Goal: Task Accomplishment & Management: Complete application form

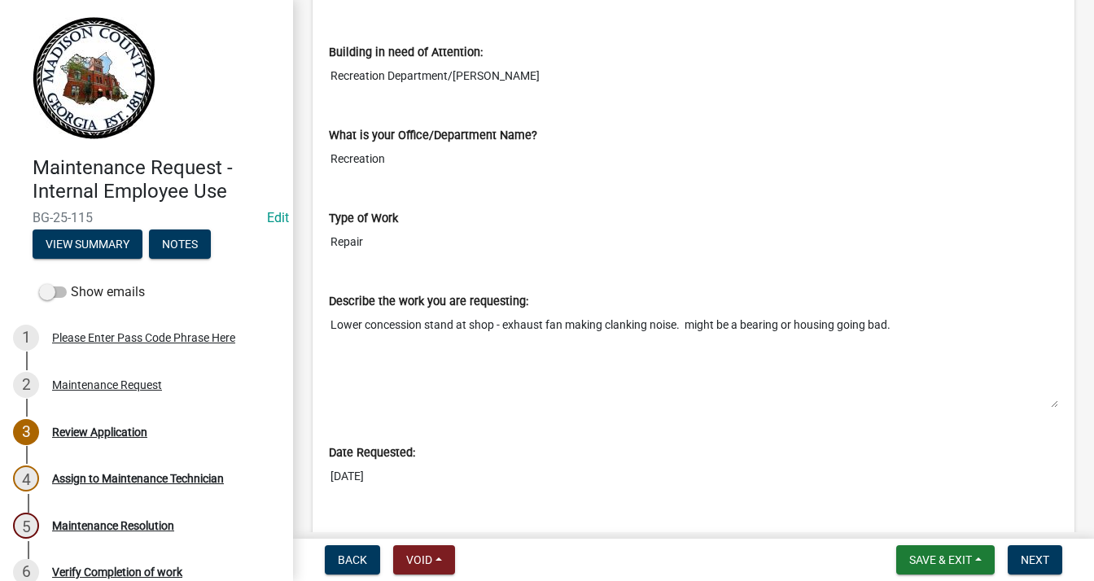
scroll to position [771, 0]
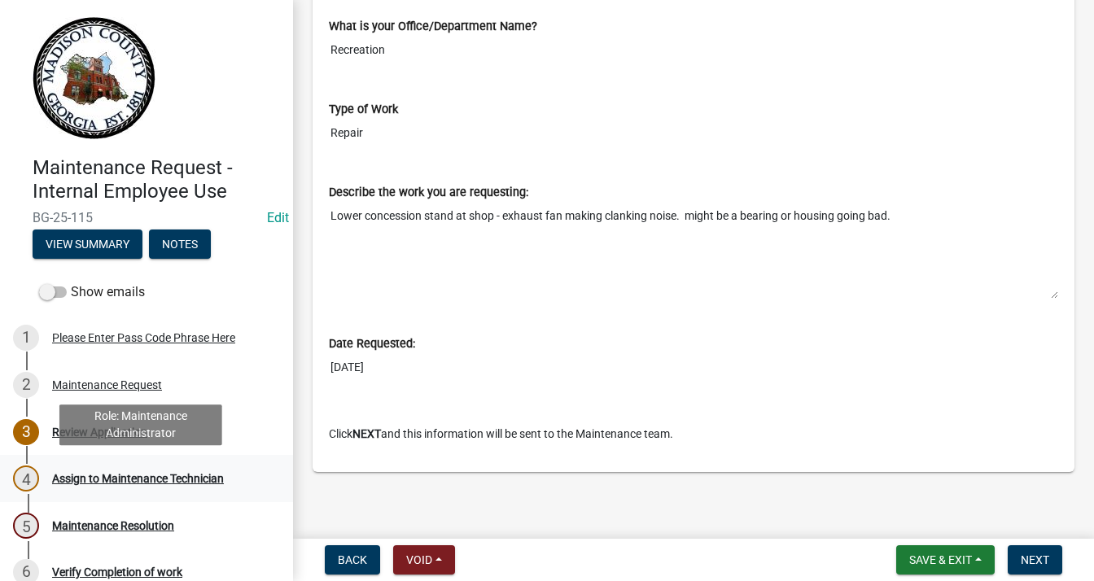
click at [134, 474] on div "Assign to Maintenance Technician" at bounding box center [138, 478] width 172 height 11
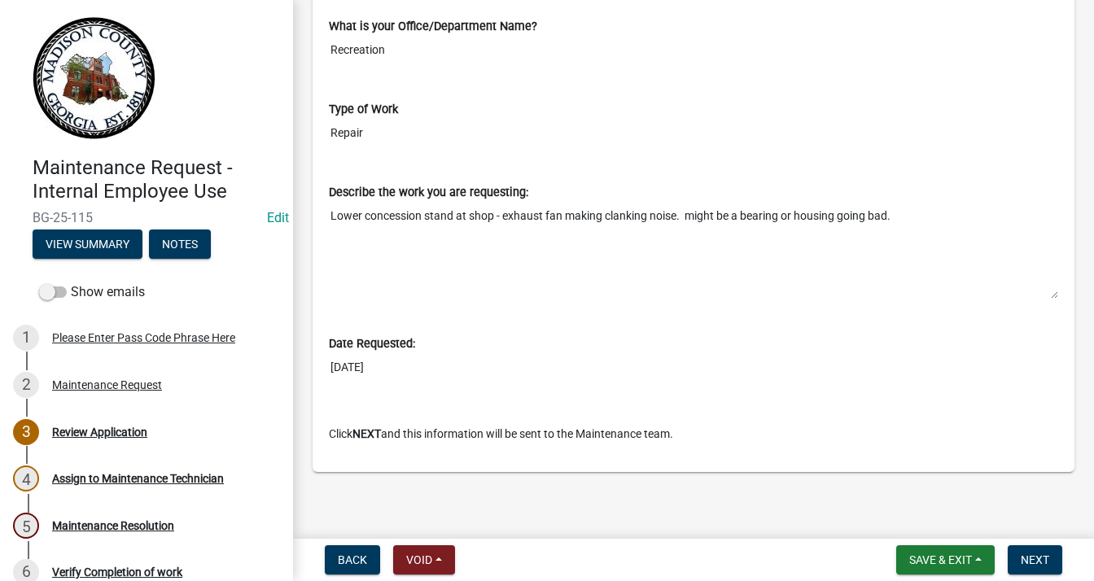
click at [1016, 544] on nav "Back Void Withdraw Lock Expire Void Save & Exit Save Save & Exit Next" at bounding box center [693, 560] width 801 height 42
click at [1033, 557] on span "Next" at bounding box center [1035, 560] width 28 height 13
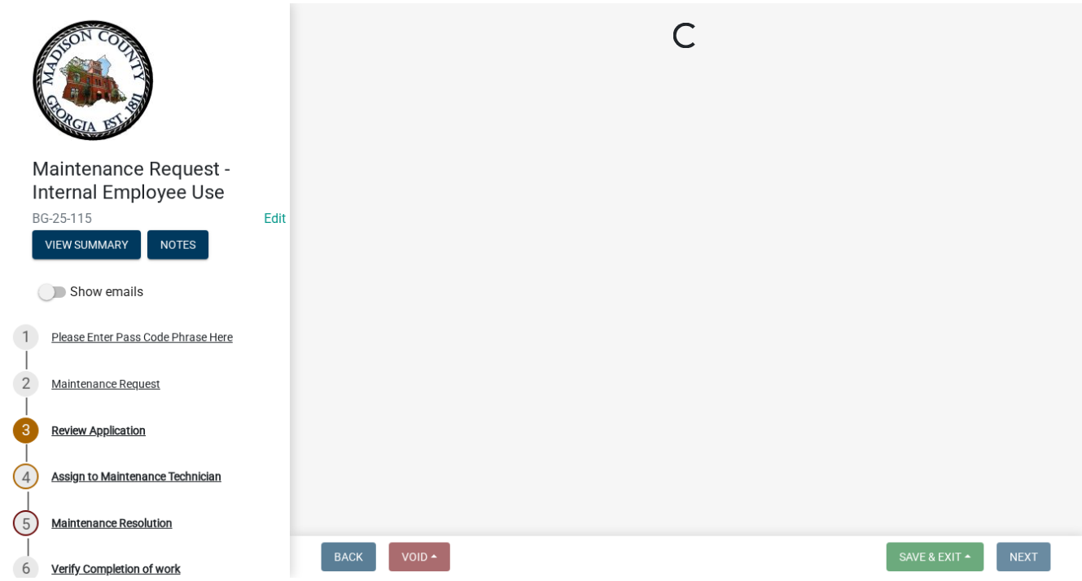
scroll to position [0, 0]
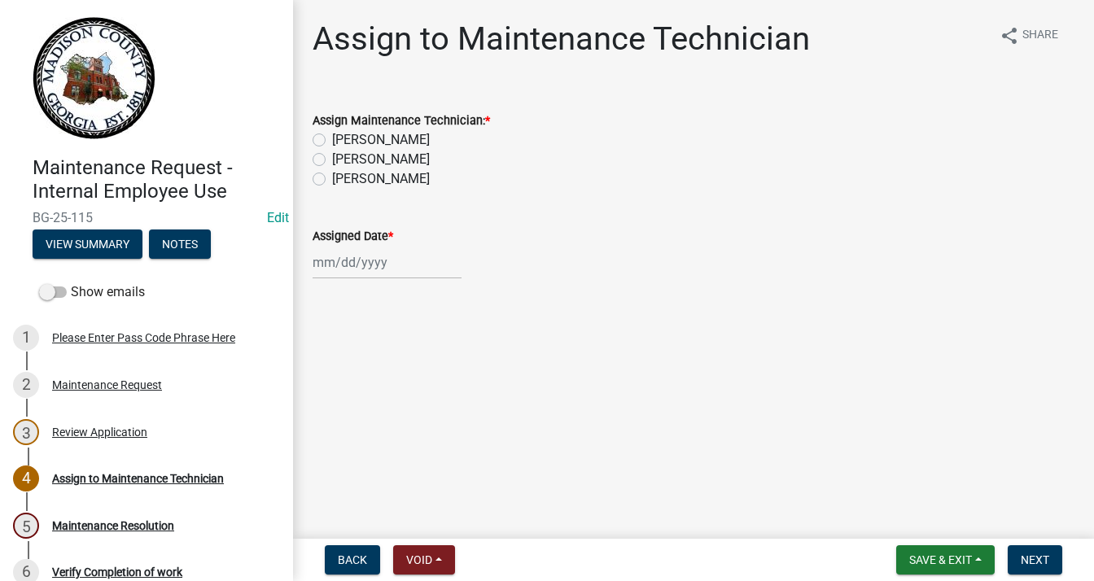
click at [332, 177] on label "[PERSON_NAME]" at bounding box center [381, 179] width 98 height 20
click at [332, 177] on input "[PERSON_NAME]" at bounding box center [337, 174] width 11 height 11
radio input "true"
click at [345, 261] on div at bounding box center [387, 262] width 149 height 33
select select "9"
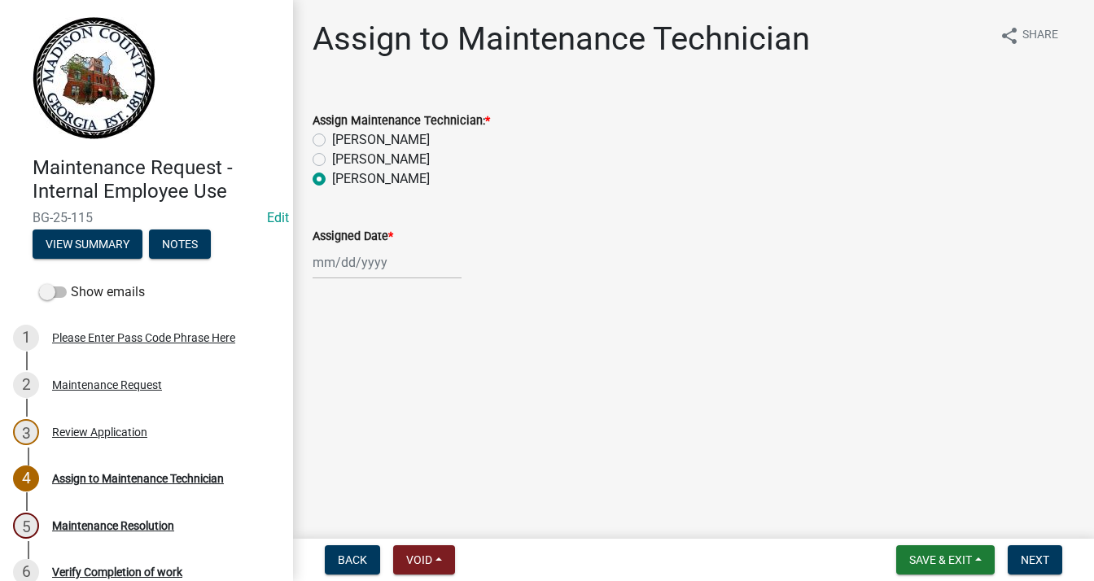
select select "2025"
click at [357, 427] on div "23" at bounding box center [355, 427] width 26 height 26
type input "[DATE]"
click at [964, 559] on span "Save & Exit" at bounding box center [940, 560] width 63 height 13
click at [899, 511] on button "Save & Exit" at bounding box center [930, 517] width 130 height 39
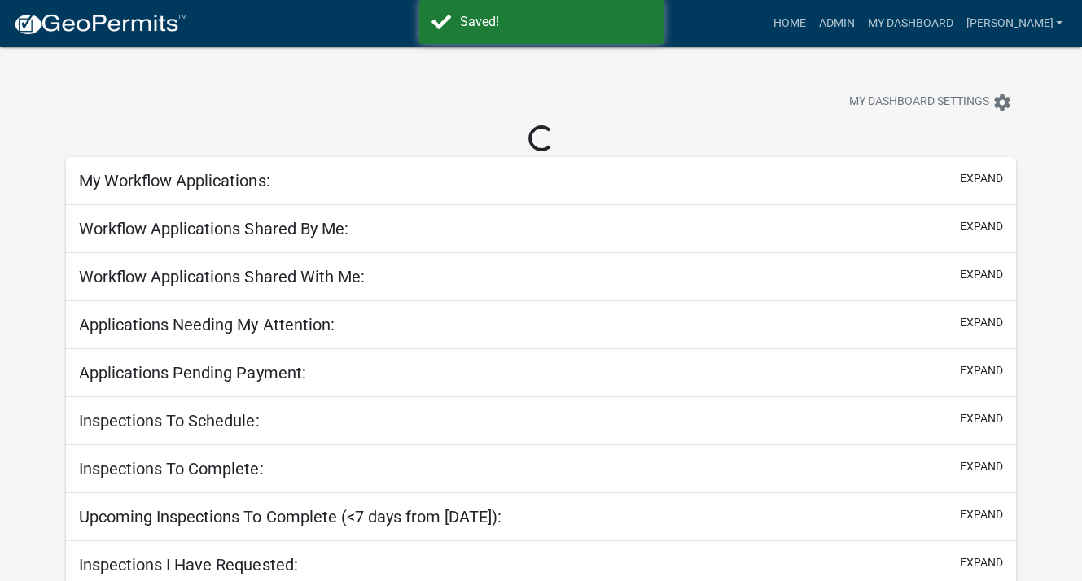
select select "3: 100"
